Goal: Find specific page/section: Find specific page/section

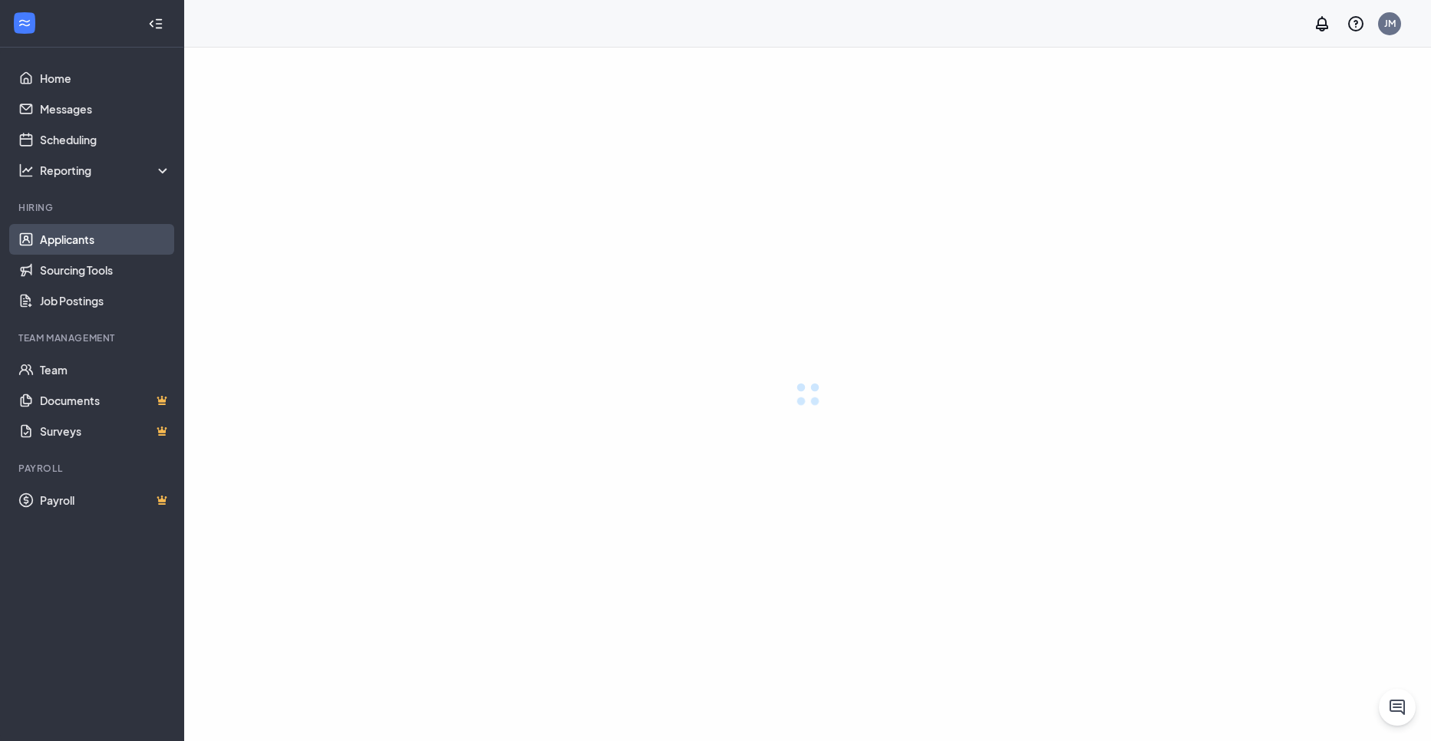
click at [116, 245] on link "Applicants" at bounding box center [105, 239] width 131 height 31
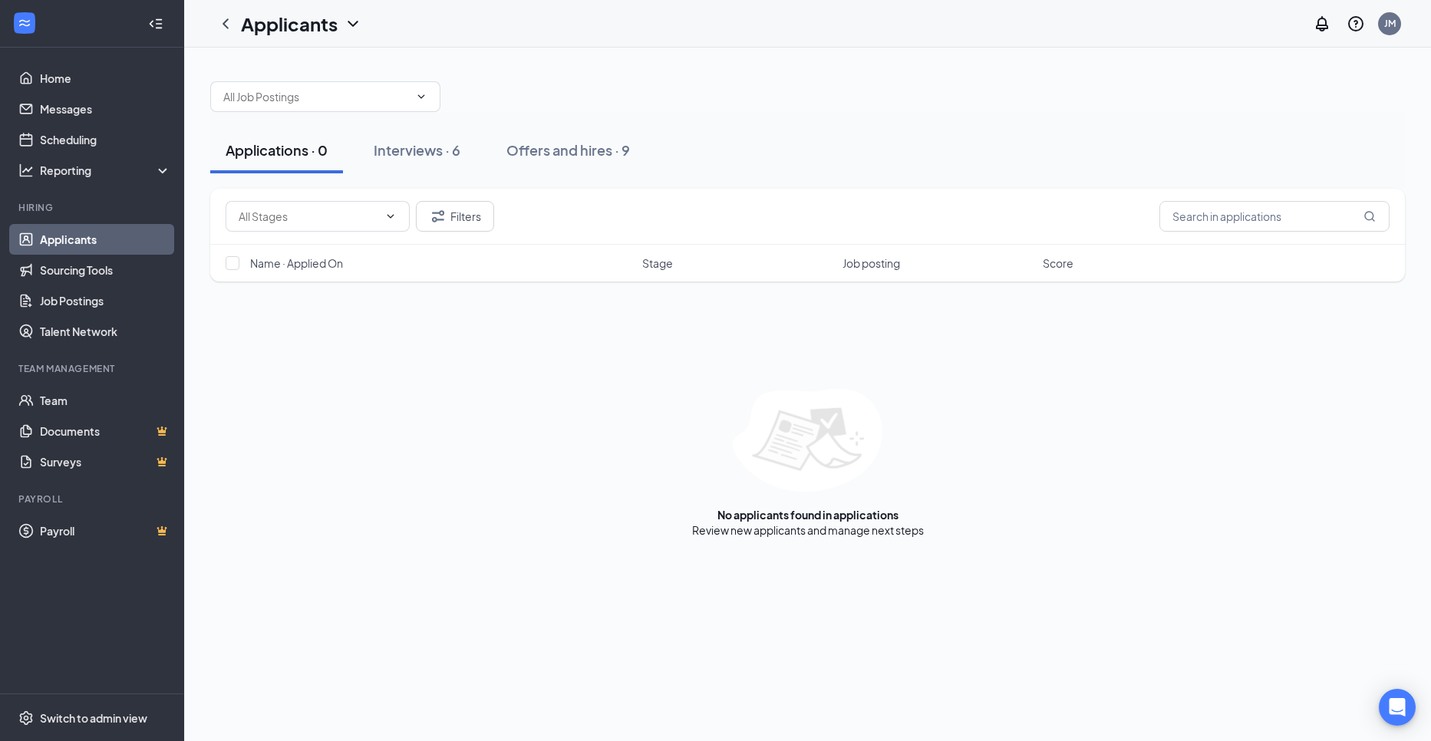
click at [312, 154] on div "Applications · 0" at bounding box center [277, 149] width 102 height 19
drag, startPoint x: 370, startPoint y: 154, endPoint x: 390, endPoint y: 148, distance: 20.9
click at [388, 150] on button "Interviews · 6" at bounding box center [416, 150] width 117 height 46
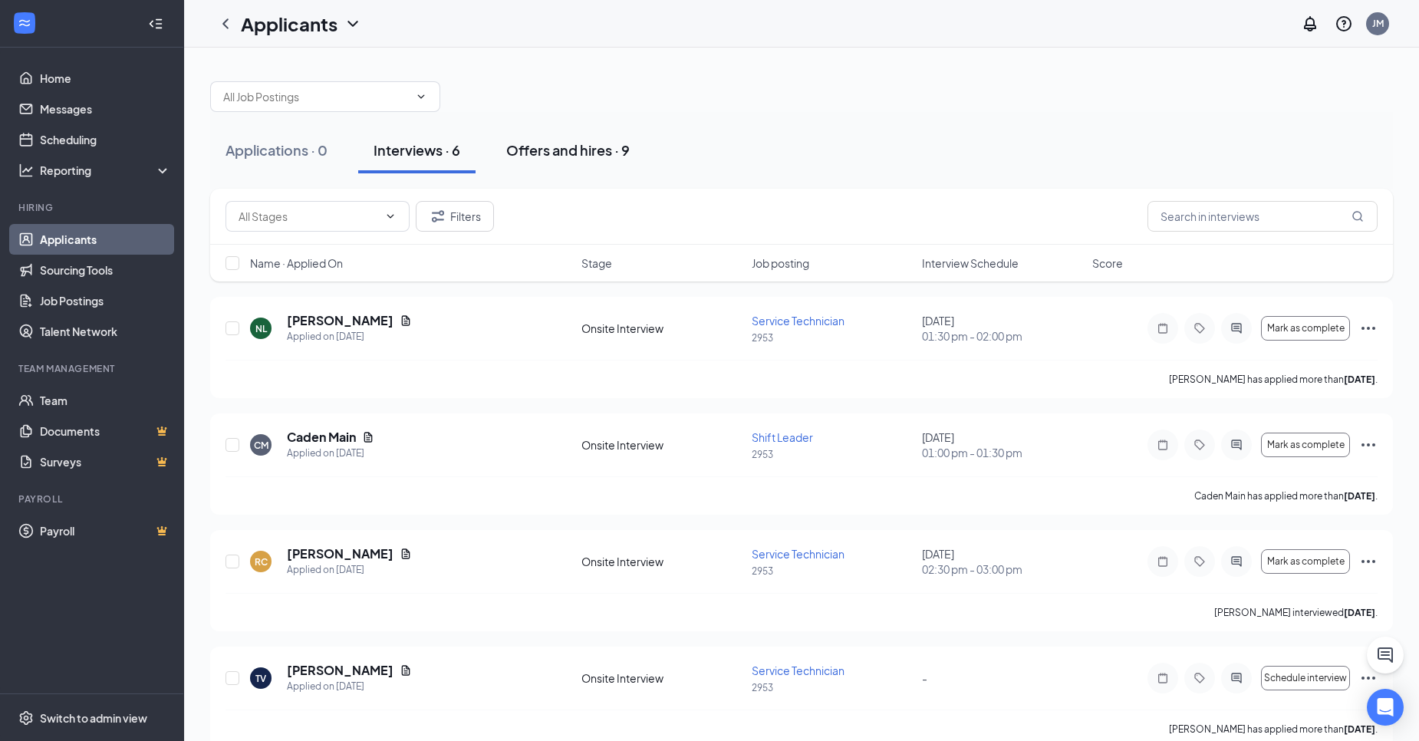
click at [518, 150] on div "Offers and hires · 9" at bounding box center [568, 149] width 124 height 19
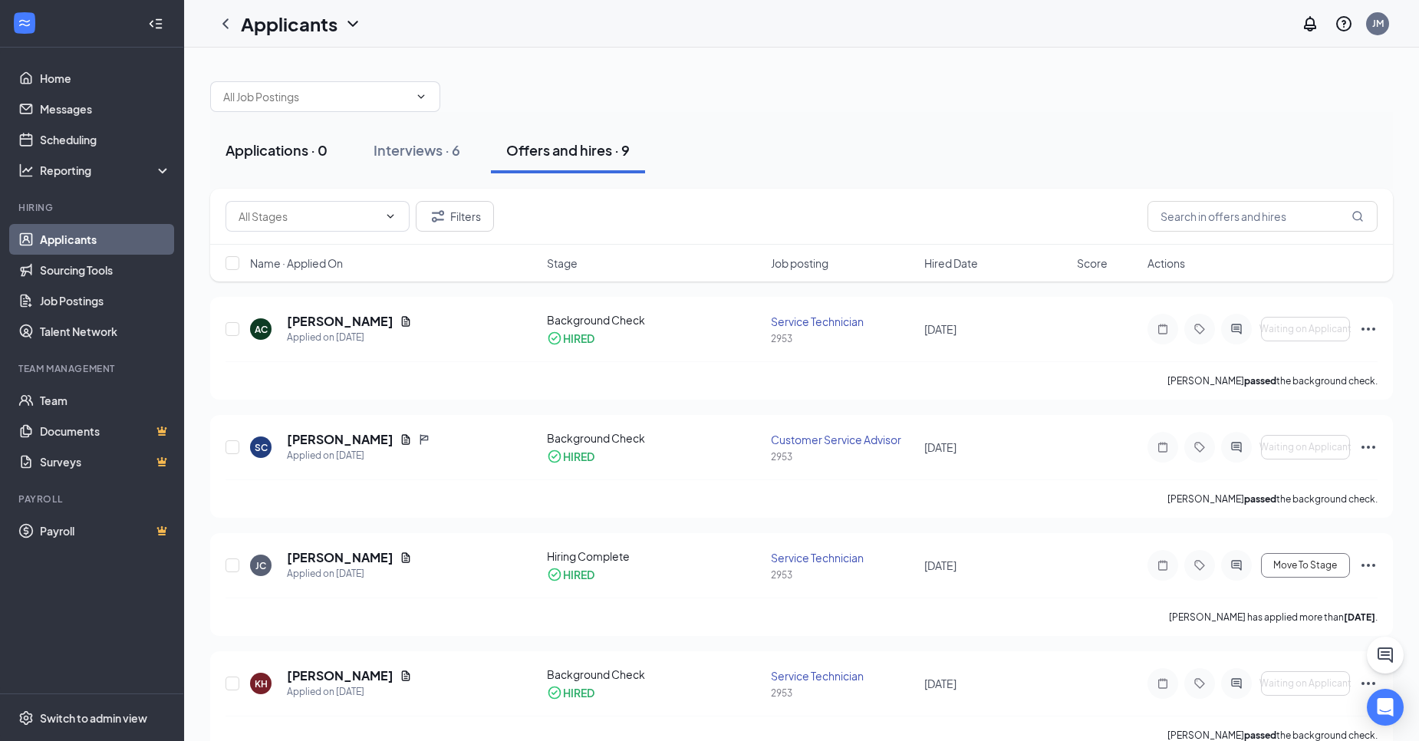
click at [270, 144] on div "Applications · 0" at bounding box center [277, 149] width 102 height 19
